Goal: Transaction & Acquisition: Purchase product/service

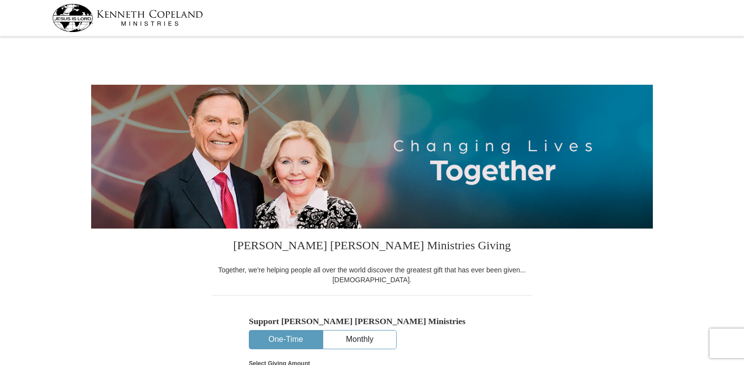
select select "GA"
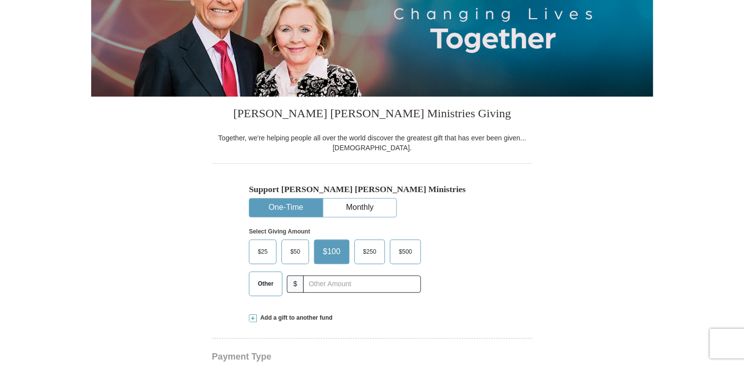
scroll to position [156, 0]
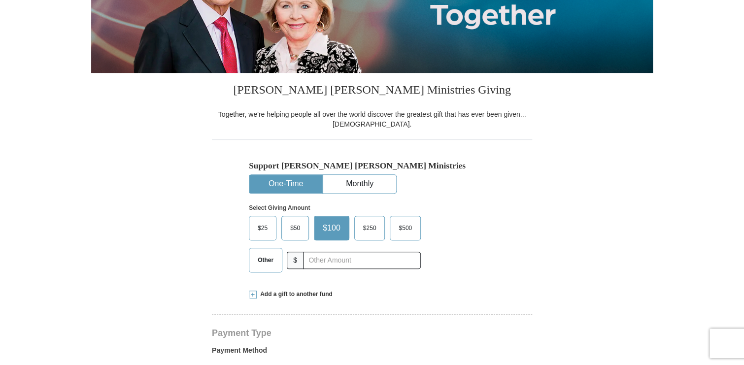
click at [292, 228] on span "$50" at bounding box center [295, 228] width 20 height 15
click at [0, 0] on input "$50" at bounding box center [0, 0] width 0 height 0
click at [270, 259] on span "Other" at bounding box center [266, 260] width 26 height 15
click at [0, 0] on input "Other" at bounding box center [0, 0] width 0 height 0
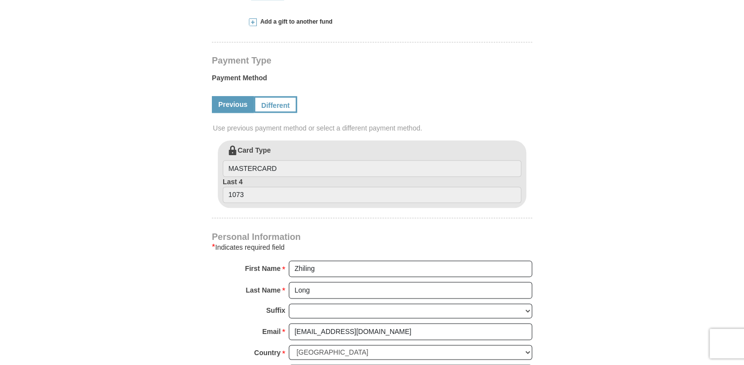
scroll to position [468, 0]
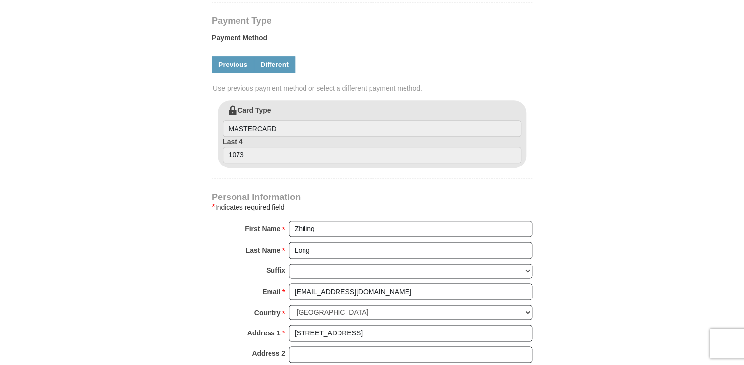
click at [276, 66] on link "Different" at bounding box center [274, 64] width 41 height 17
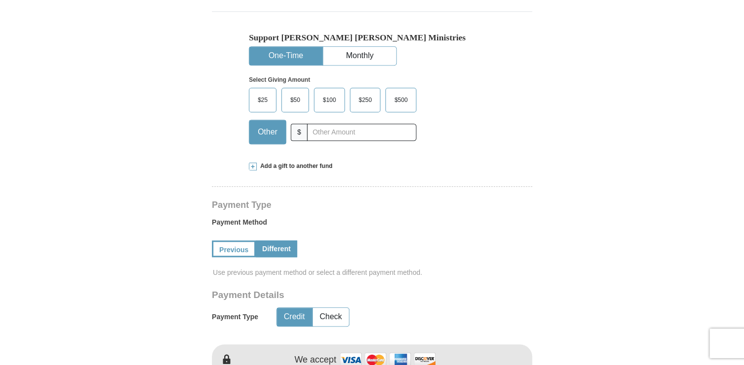
scroll to position [208, 0]
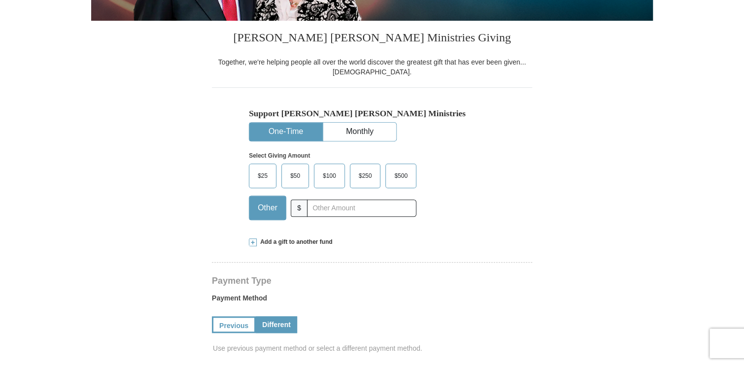
click at [252, 243] on span at bounding box center [253, 243] width 8 height 8
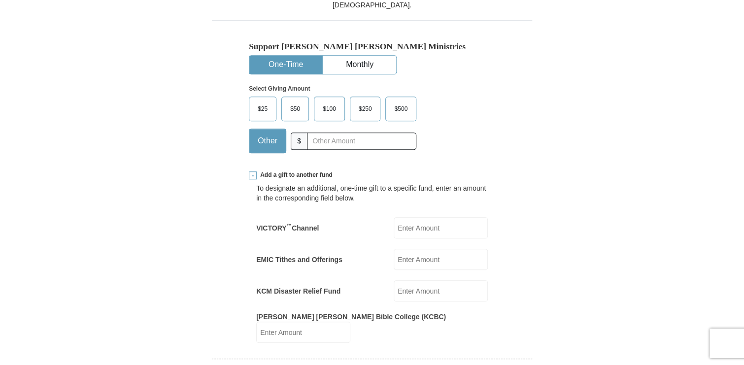
scroll to position [312, 0]
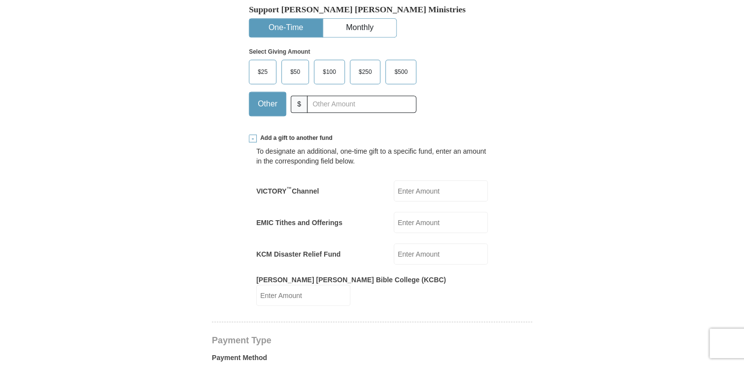
click at [350, 285] on input "[PERSON_NAME] [PERSON_NAME] Bible College (KCBC)" at bounding box center [303, 295] width 94 height 21
type input "50"
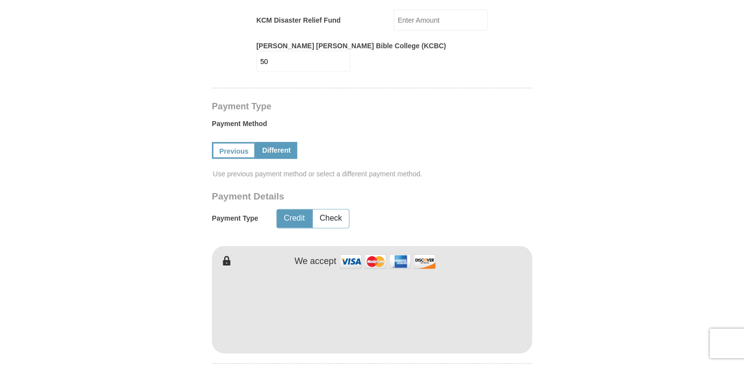
scroll to position [572, 0]
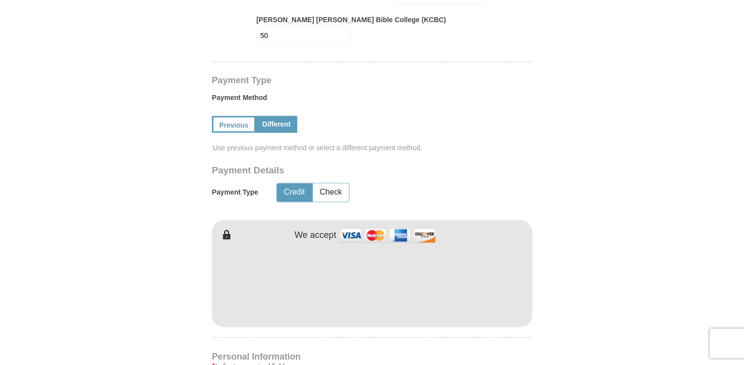
click at [406, 323] on div "[PERSON_NAME] [PERSON_NAME] Ministries Giving Together, we're helping people al…" at bounding box center [372, 237] width 320 height 1161
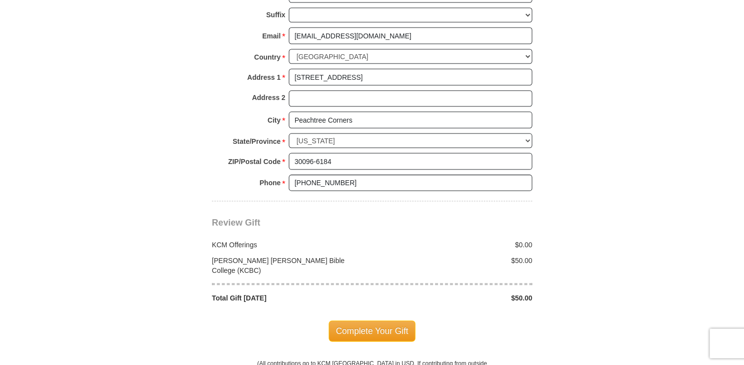
scroll to position [989, 0]
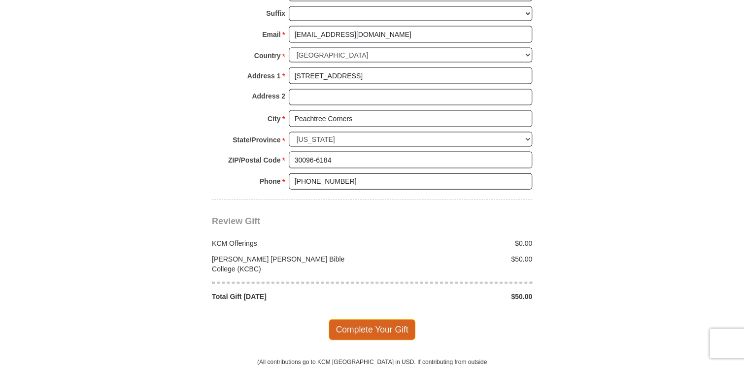
click at [393, 319] on span "Complete Your Gift" at bounding box center [372, 329] width 87 height 21
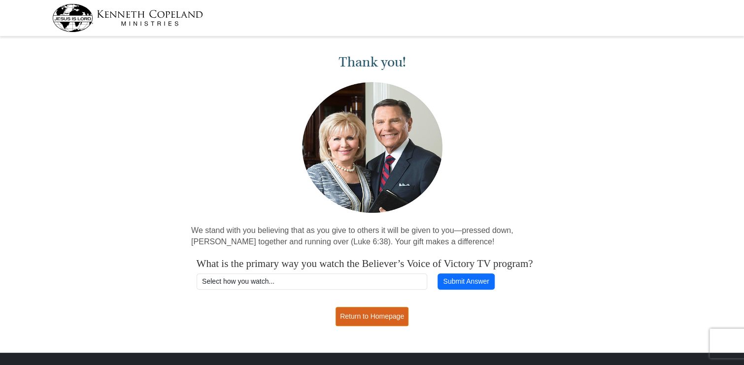
click at [376, 326] on link "Return to Homepage" at bounding box center [372, 316] width 73 height 19
